Goal: Find specific page/section

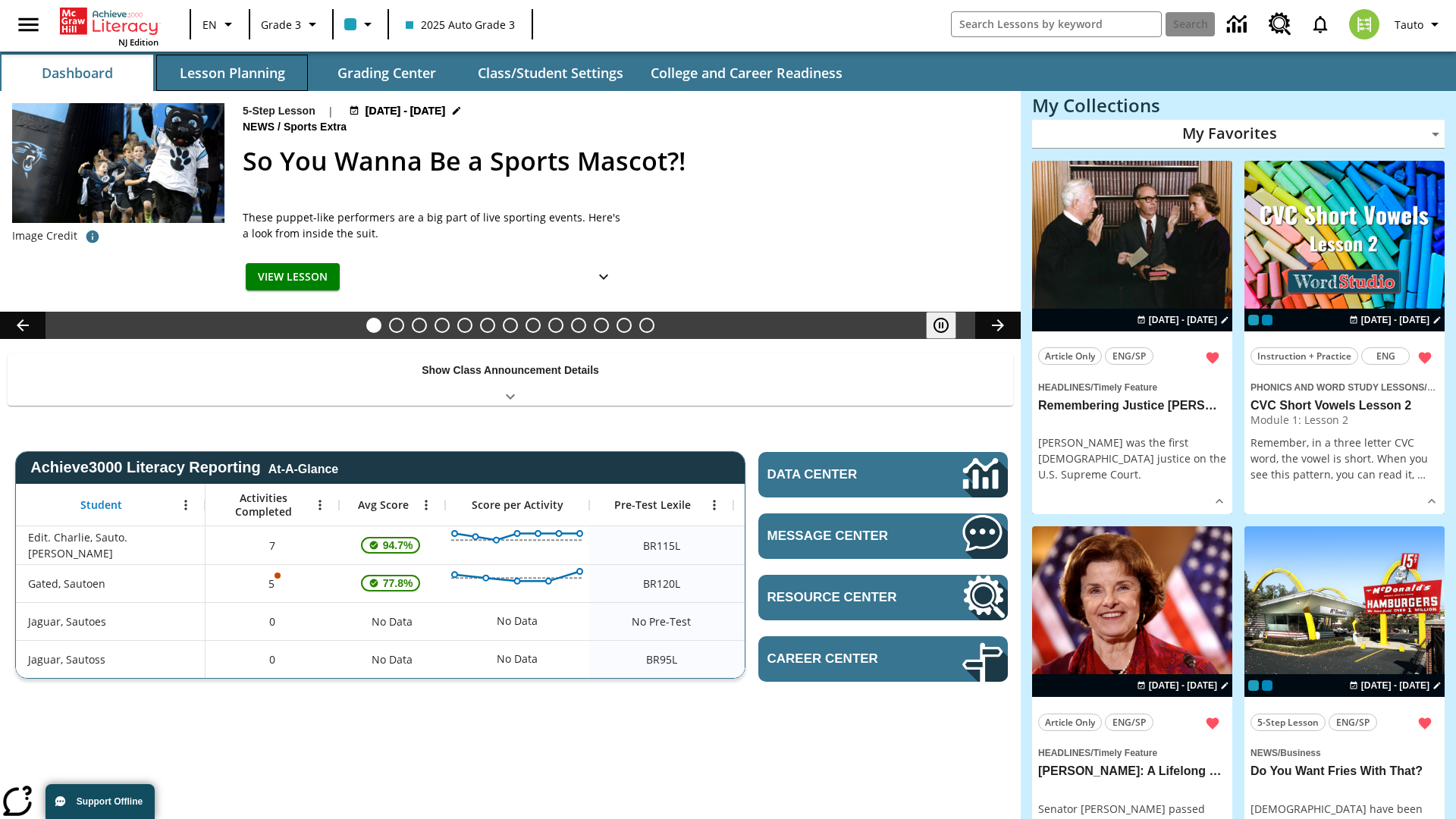
click at [232, 72] on button "Lesson Planning" at bounding box center [231, 72] width 151 height 37
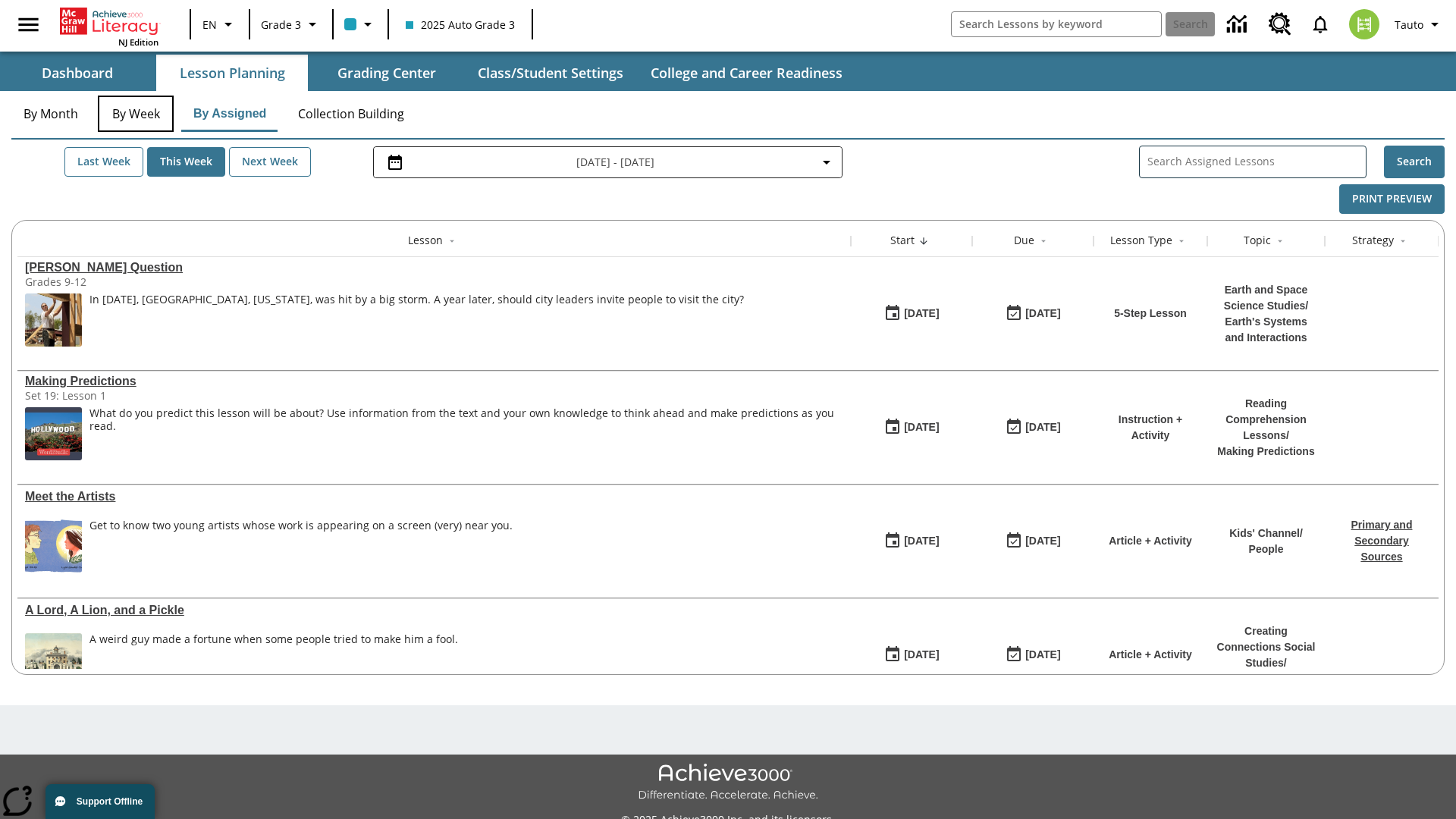
click at [135, 114] on button "By Week" at bounding box center [135, 114] width 76 height 37
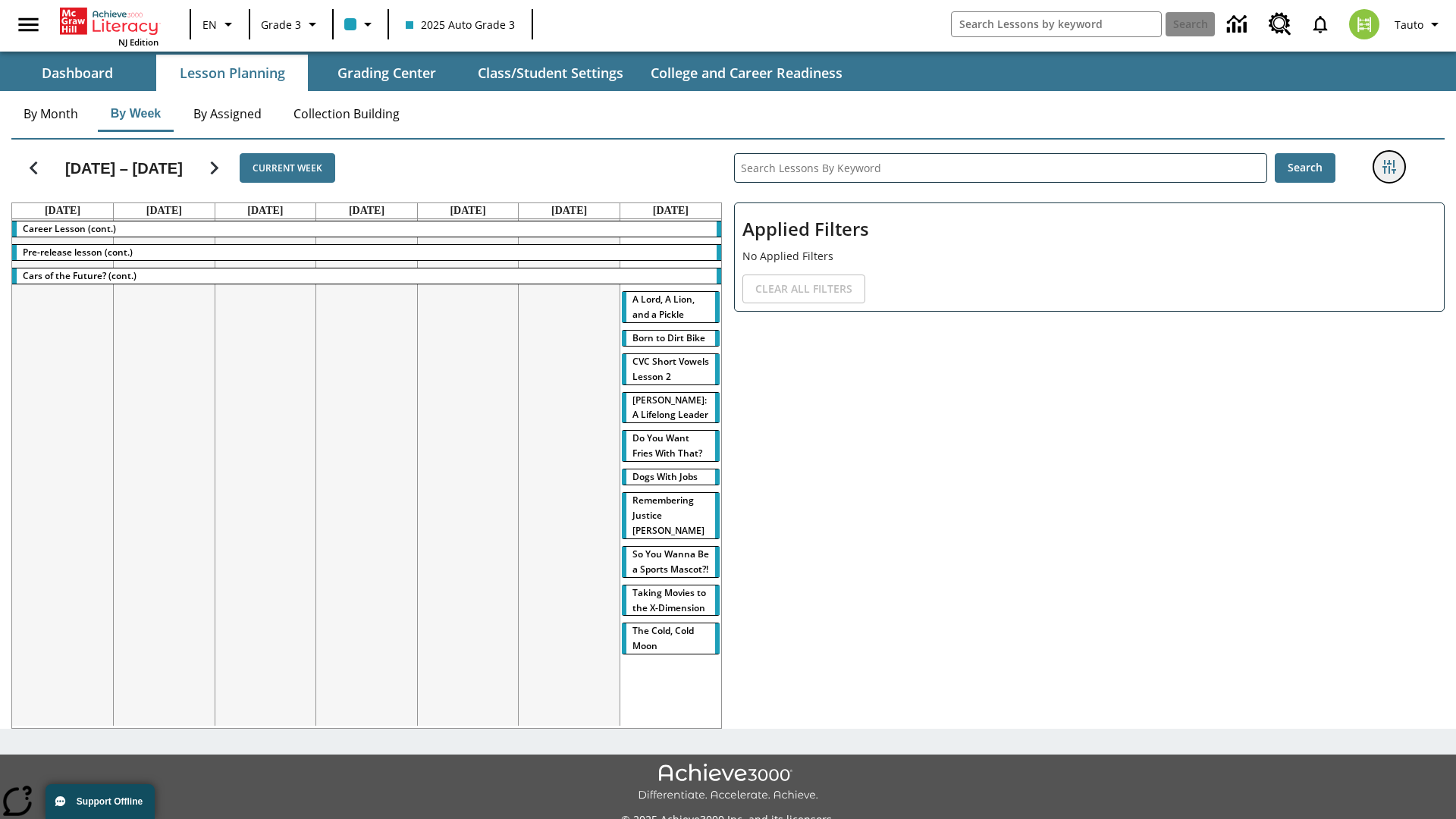
click at [1388, 166] on icon "Filters Side menu" at bounding box center [1389, 166] width 14 height 14
